Goal: Find specific page/section: Find specific page/section

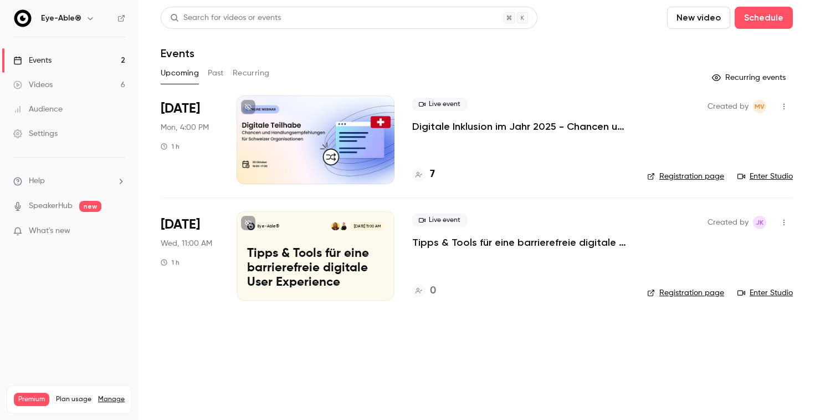
click at [37, 62] on div "Events" at bounding box center [32, 60] width 38 height 11
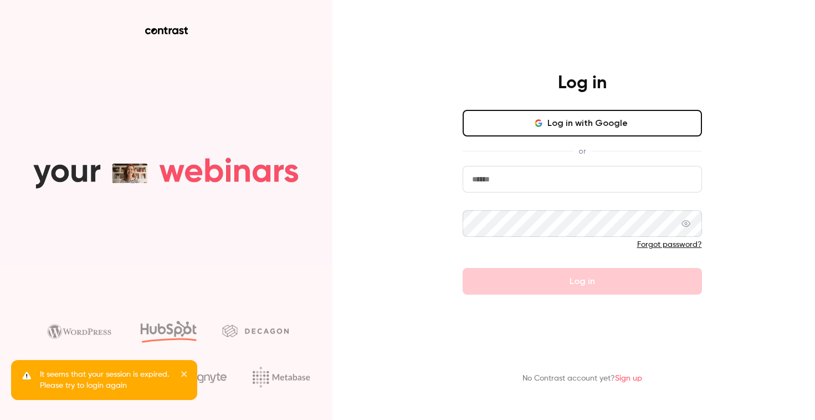
type input "**********"
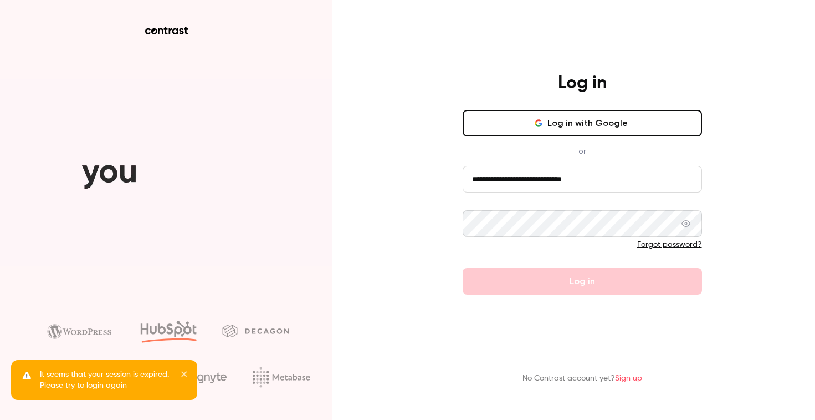
click at [582, 281] on button "Log in" at bounding box center [582, 281] width 239 height 27
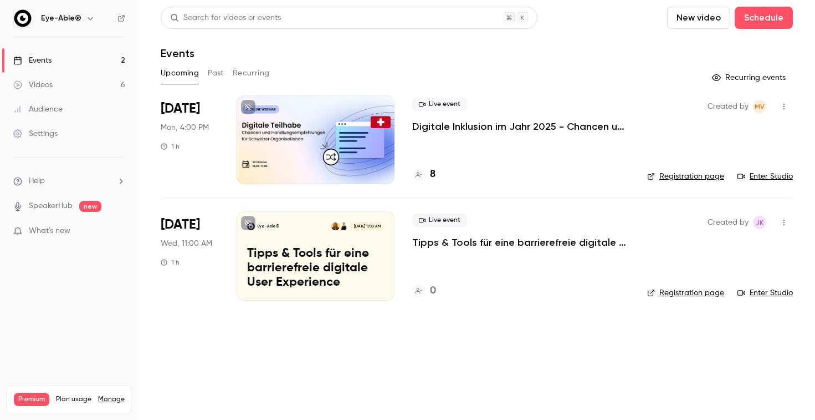
click at [416, 245] on p "Tipps & Tools für eine barrierefreie digitale User Experience" at bounding box center [520, 242] width 217 height 13
